Goal: Find specific page/section: Find specific page/section

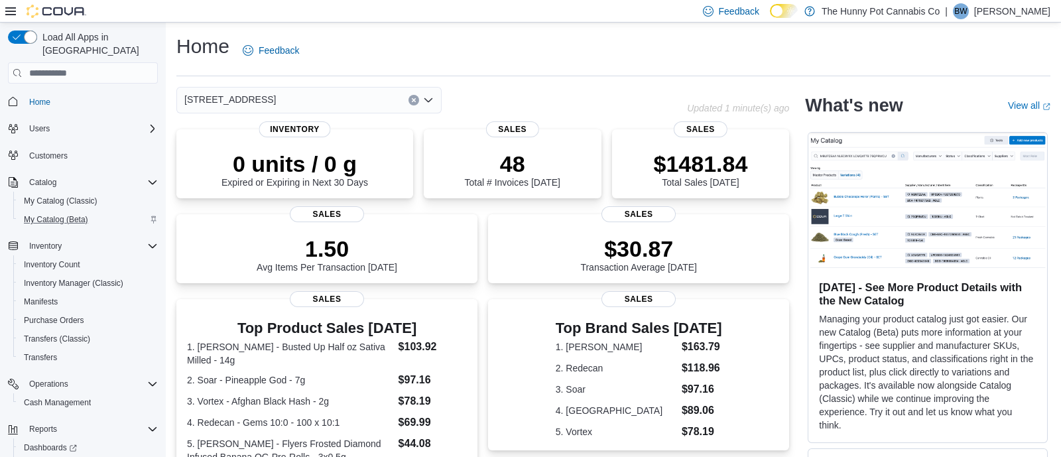
scroll to position [41, 0]
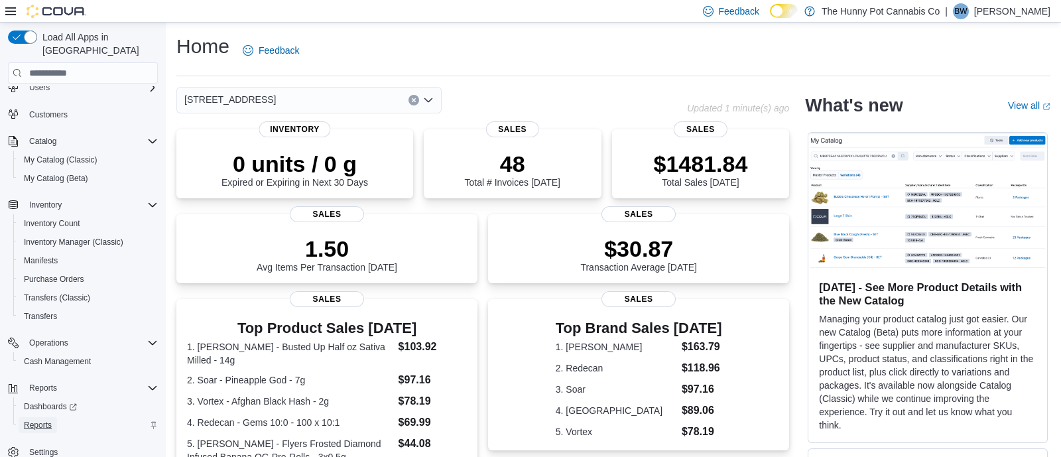
click at [46, 420] on span "Reports" at bounding box center [38, 425] width 28 height 11
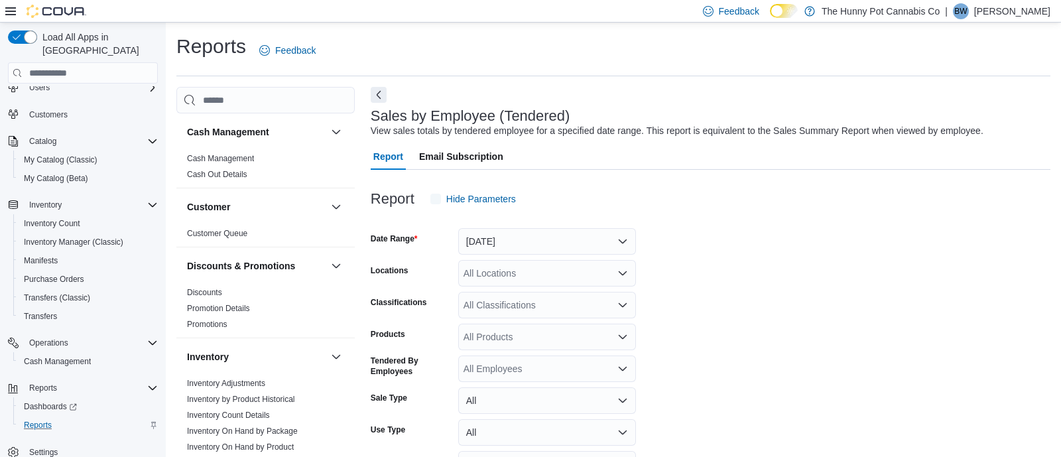
scroll to position [30, 0]
